Goal: Understand process/instructions

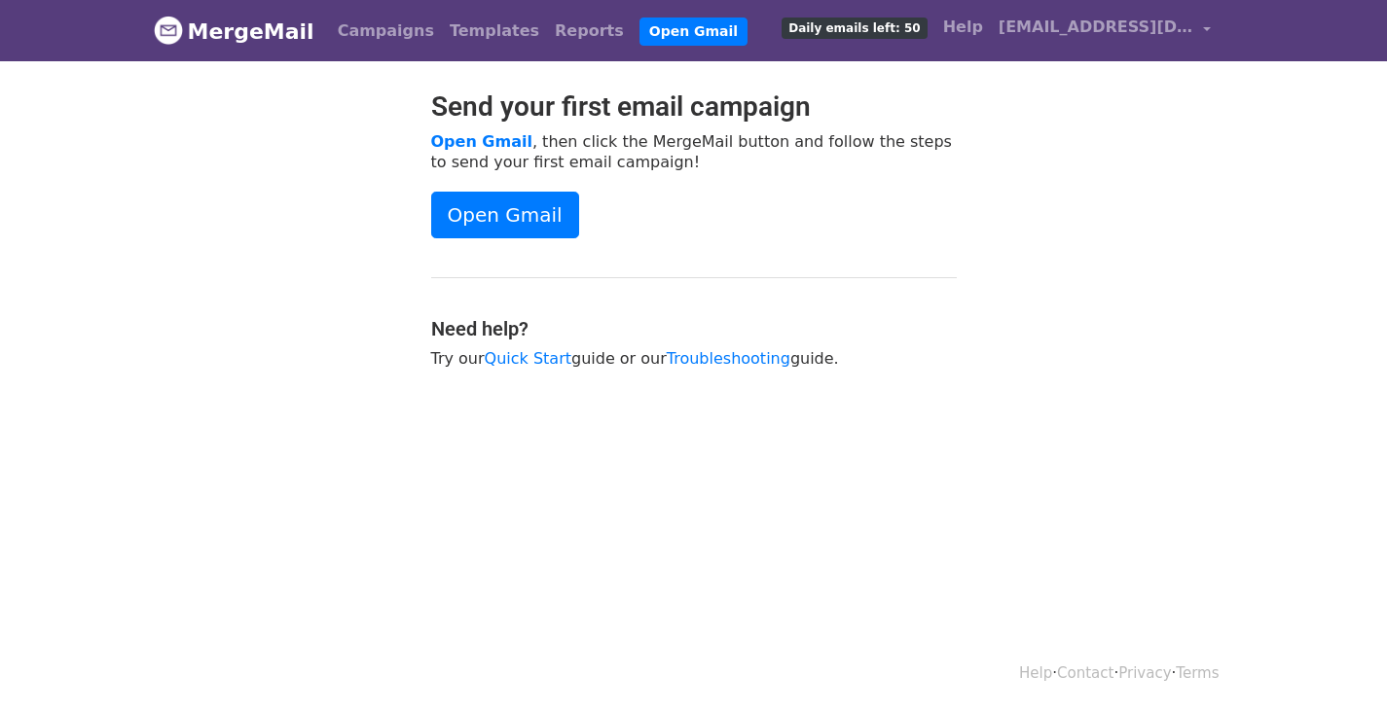
click at [478, 195] on link "Open Gmail" at bounding box center [505, 215] width 148 height 47
click at [540, 232] on link "Open Gmail" at bounding box center [505, 215] width 148 height 47
click at [504, 222] on link "Open Gmail" at bounding box center [505, 215] width 148 height 47
click at [521, 229] on link "Open Gmail" at bounding box center [505, 215] width 148 height 47
click at [986, 35] on link "Help" at bounding box center [962, 27] width 55 height 39
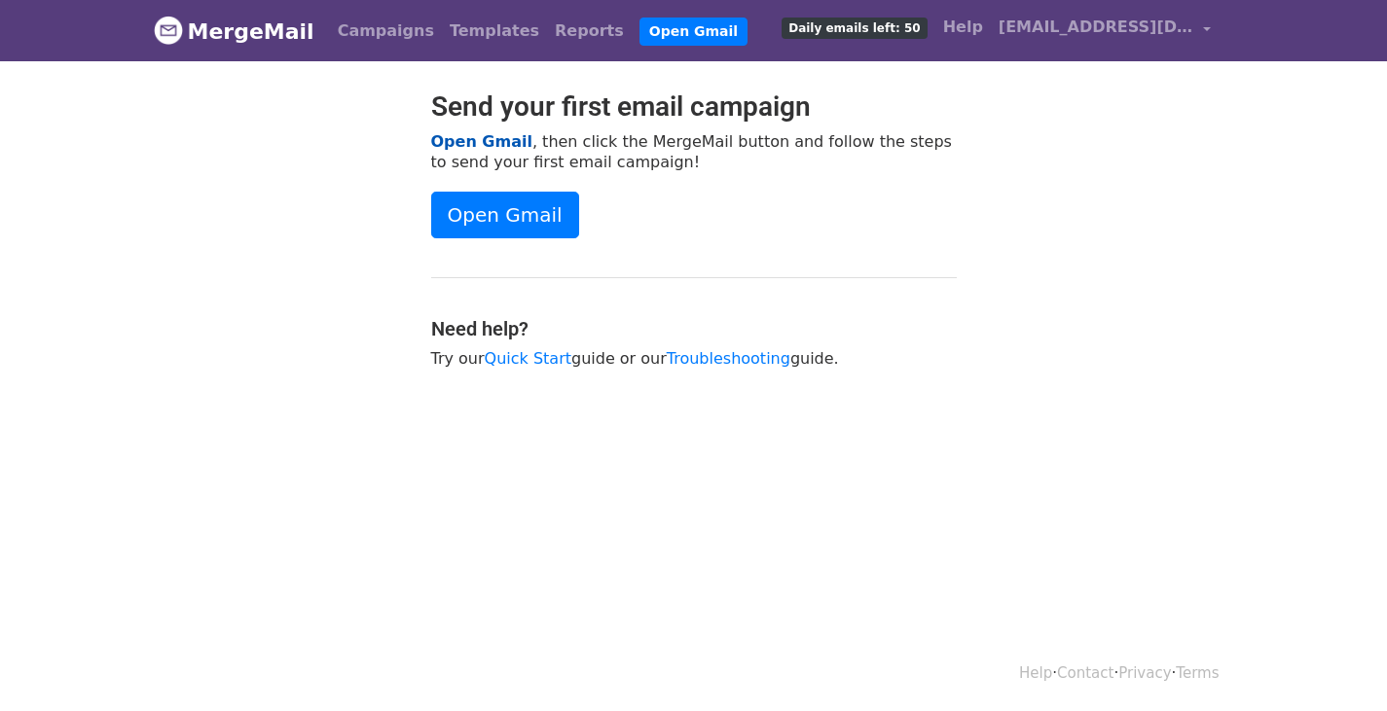
click at [467, 137] on link "Open Gmail" at bounding box center [481, 141] width 101 height 18
click at [485, 137] on link "Open Gmail" at bounding box center [481, 141] width 101 height 18
